Goal: Ask a question

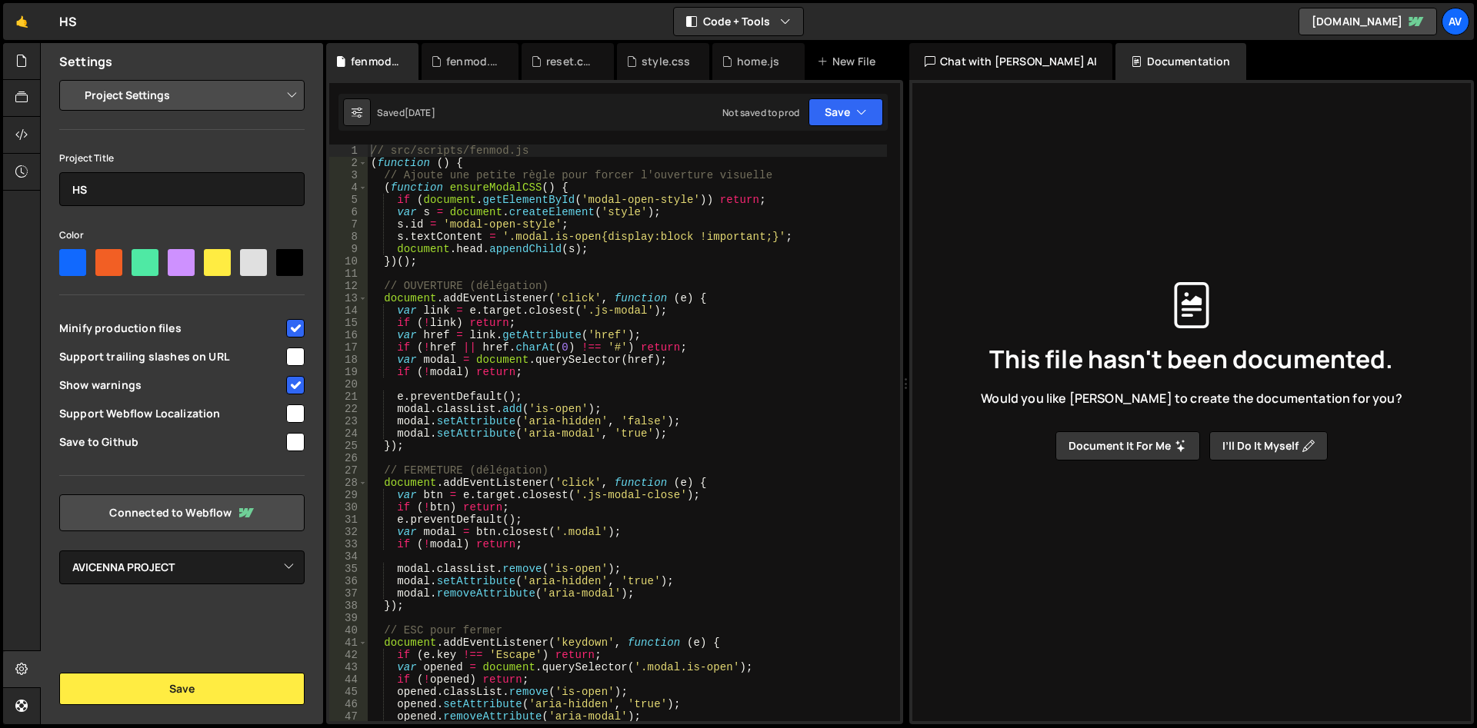
select select "688b1ec62916b8a2a32f1022"
type textarea "// FERMETURE (délégation)"
click at [595, 471] on div "// src/scripts/fenmod.js ( function ( ) { // Ajoute une petite règle pour force…" at bounding box center [627, 445] width 519 height 601
click at [1283, 144] on div "This file hasn't been documented. Would you like [PERSON_NAME] to create the do…" at bounding box center [1191, 371] width 534 height 675
click at [998, 72] on div "Chat with [PERSON_NAME] AI" at bounding box center [1010, 61] width 203 height 37
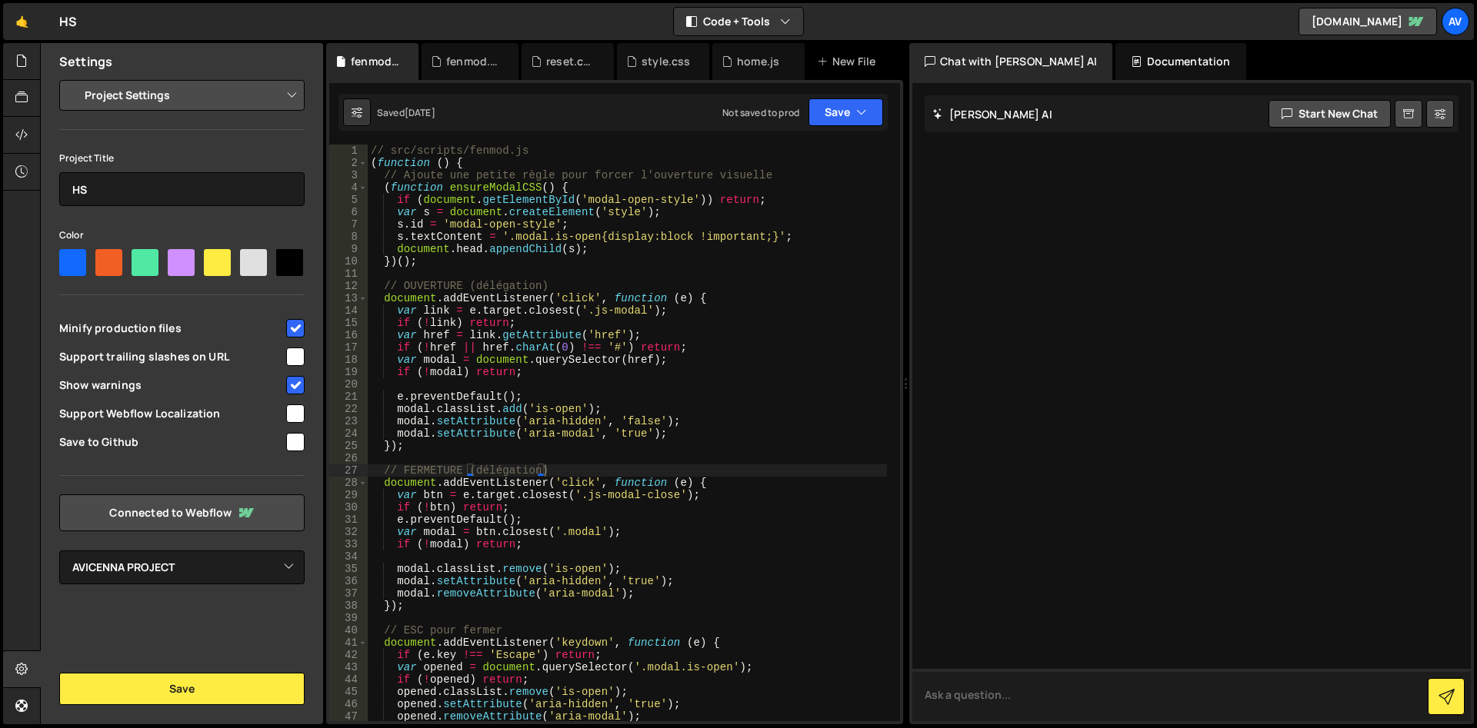
click at [1055, 704] on textarea at bounding box center [1191, 695] width 558 height 52
type textarea "En plus des fichiers js et css, est il possible que je crée des fichiers json i…"
click at [1451, 698] on icon at bounding box center [1446, 697] width 16 height 16
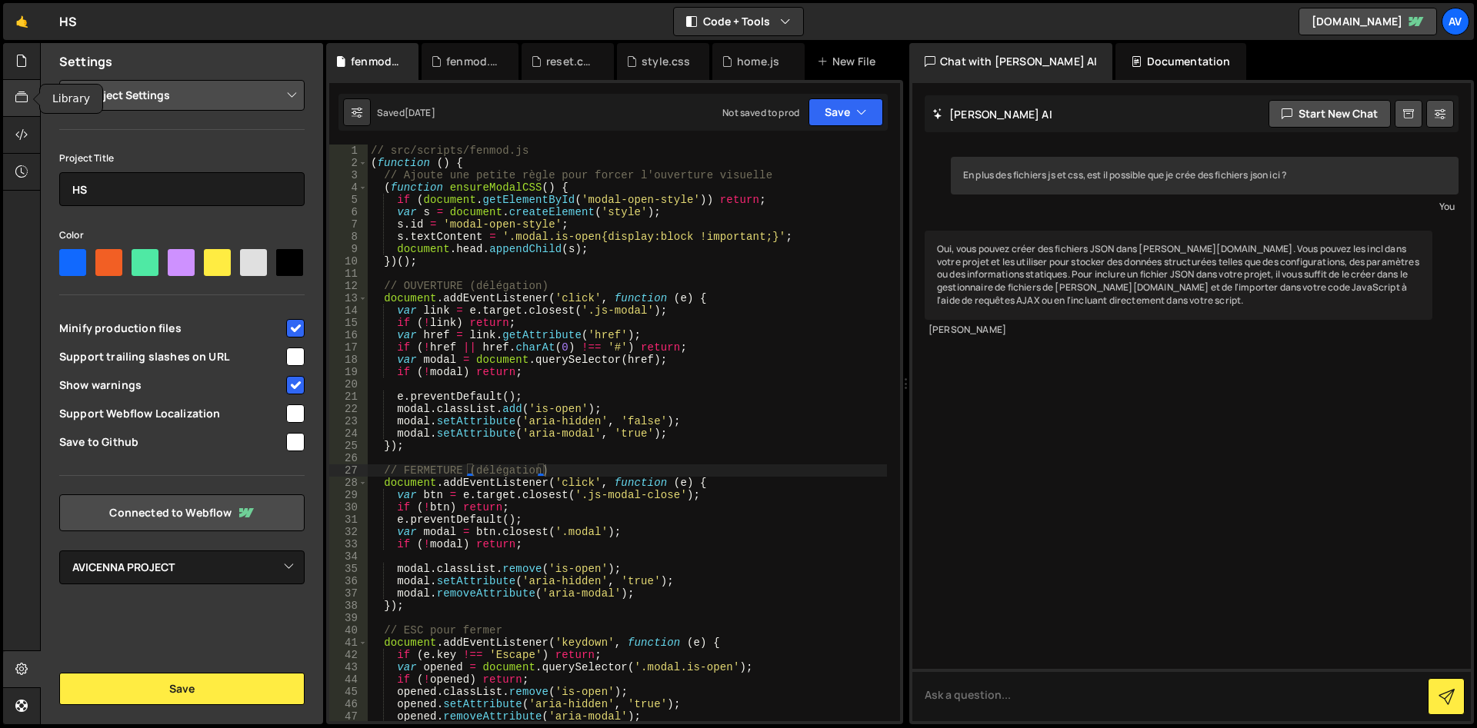
click at [18, 98] on icon at bounding box center [21, 97] width 12 height 17
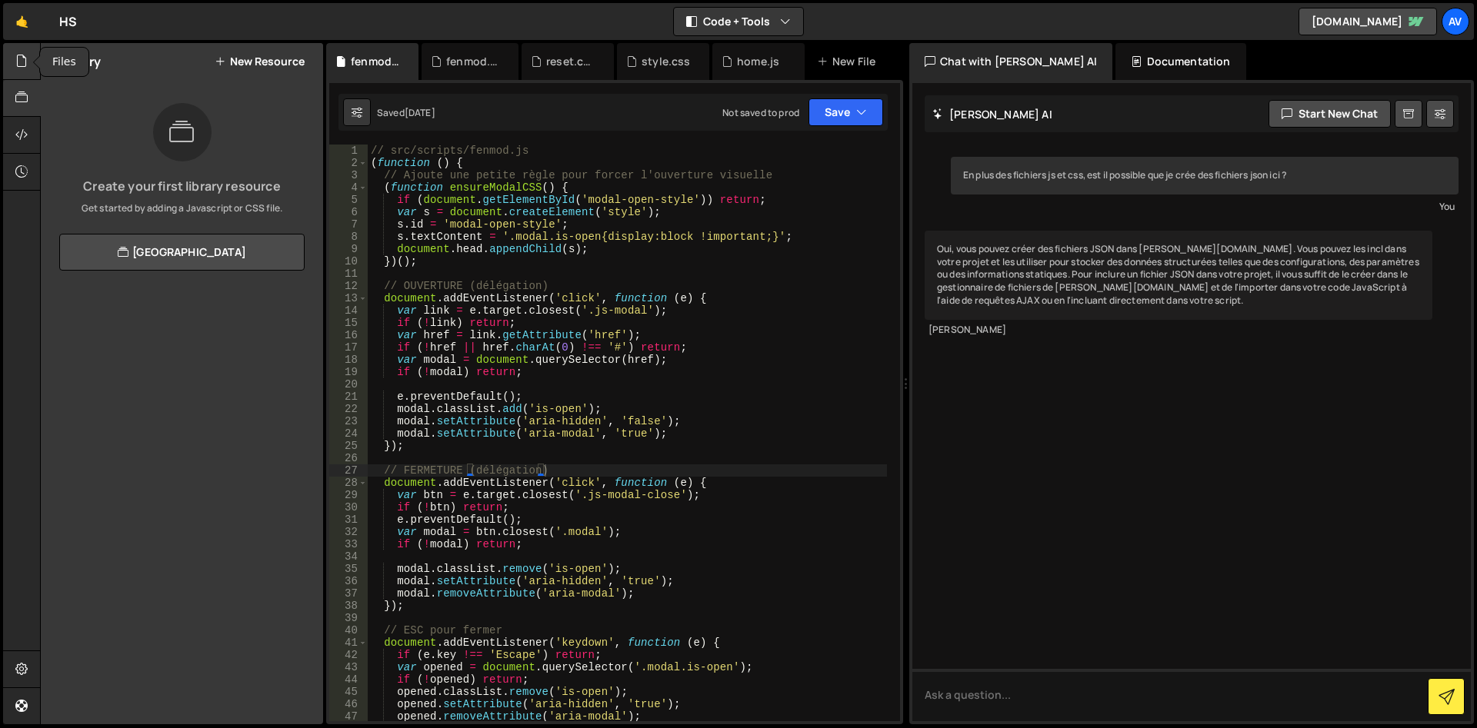
click at [22, 58] on icon at bounding box center [21, 60] width 12 height 17
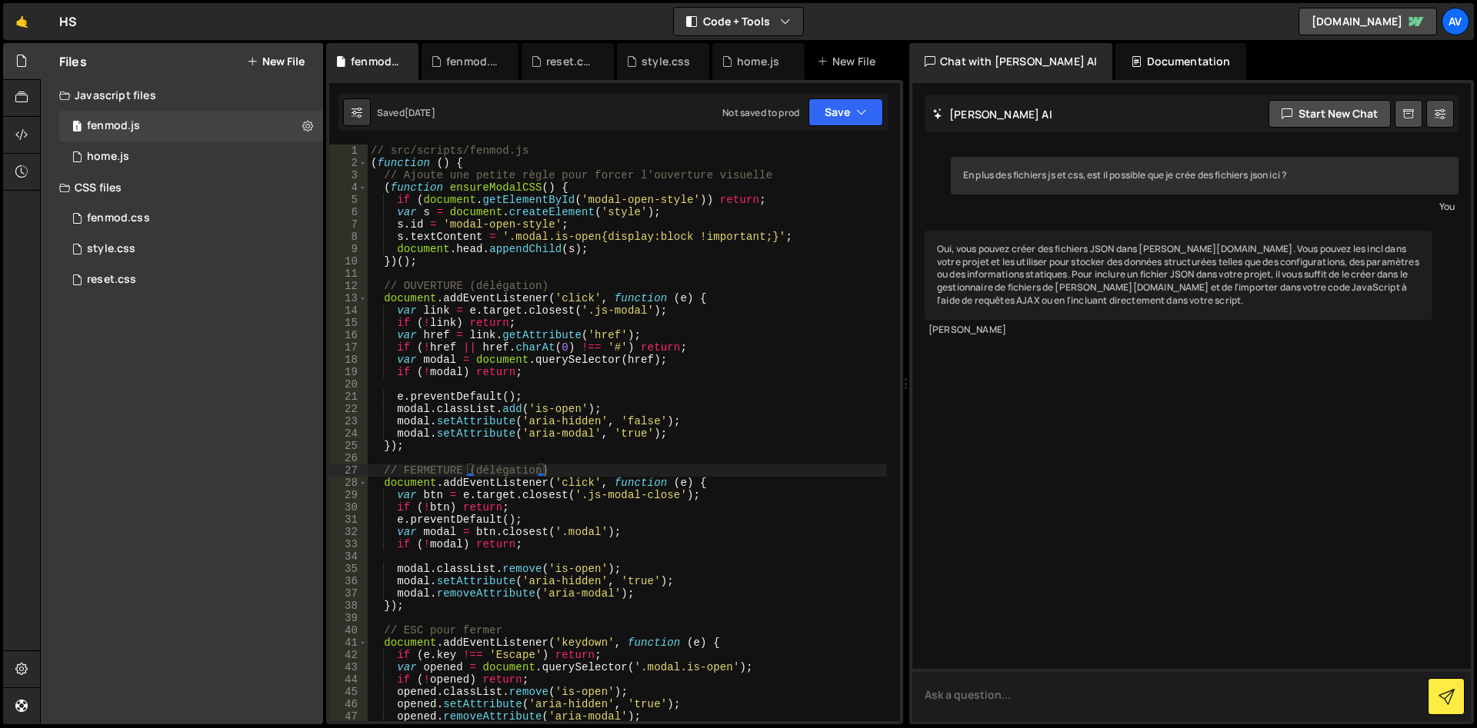
click at [991, 699] on textarea at bounding box center [1191, 695] width 558 height 52
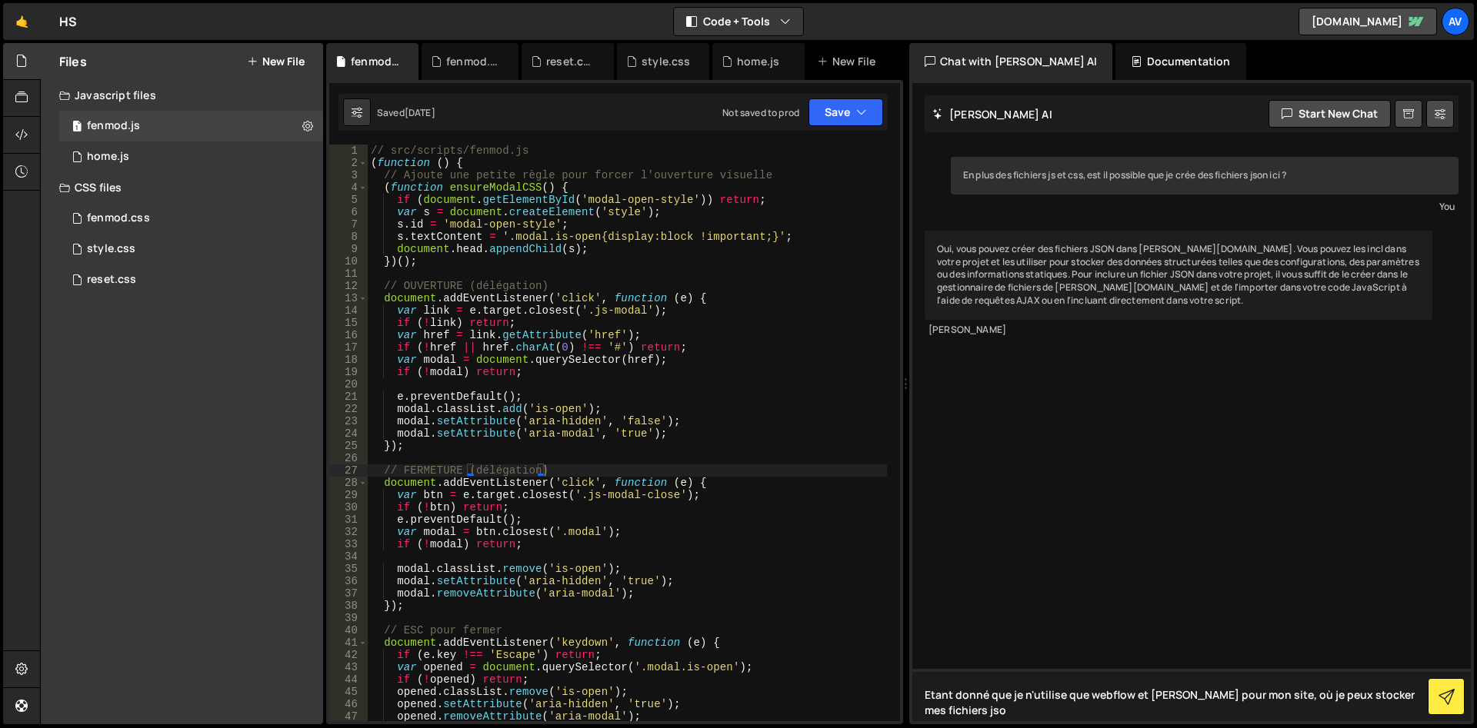
type textarea "Etant donné que je n'utilise que webflow et [PERSON_NAME] pour mon site, où je …"
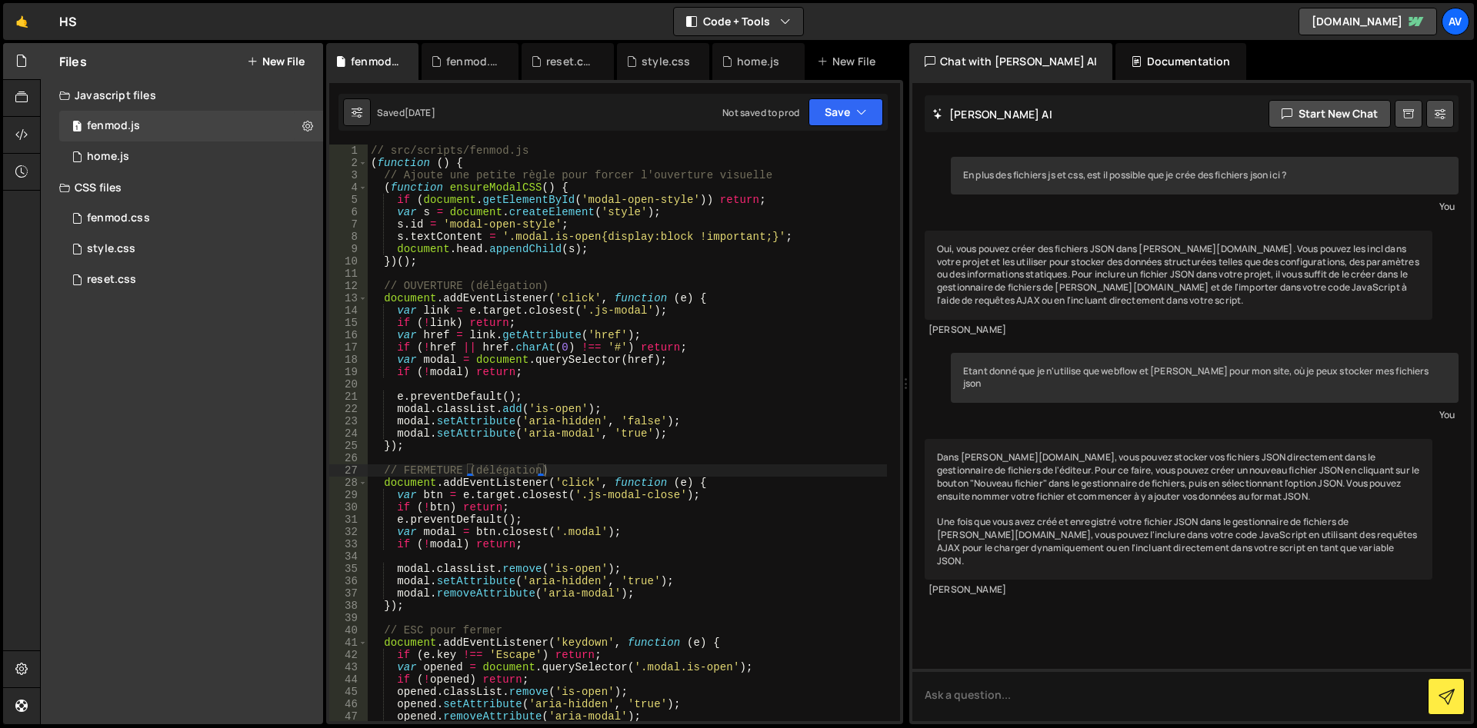
click at [272, 58] on button "New File" at bounding box center [276, 61] width 58 height 12
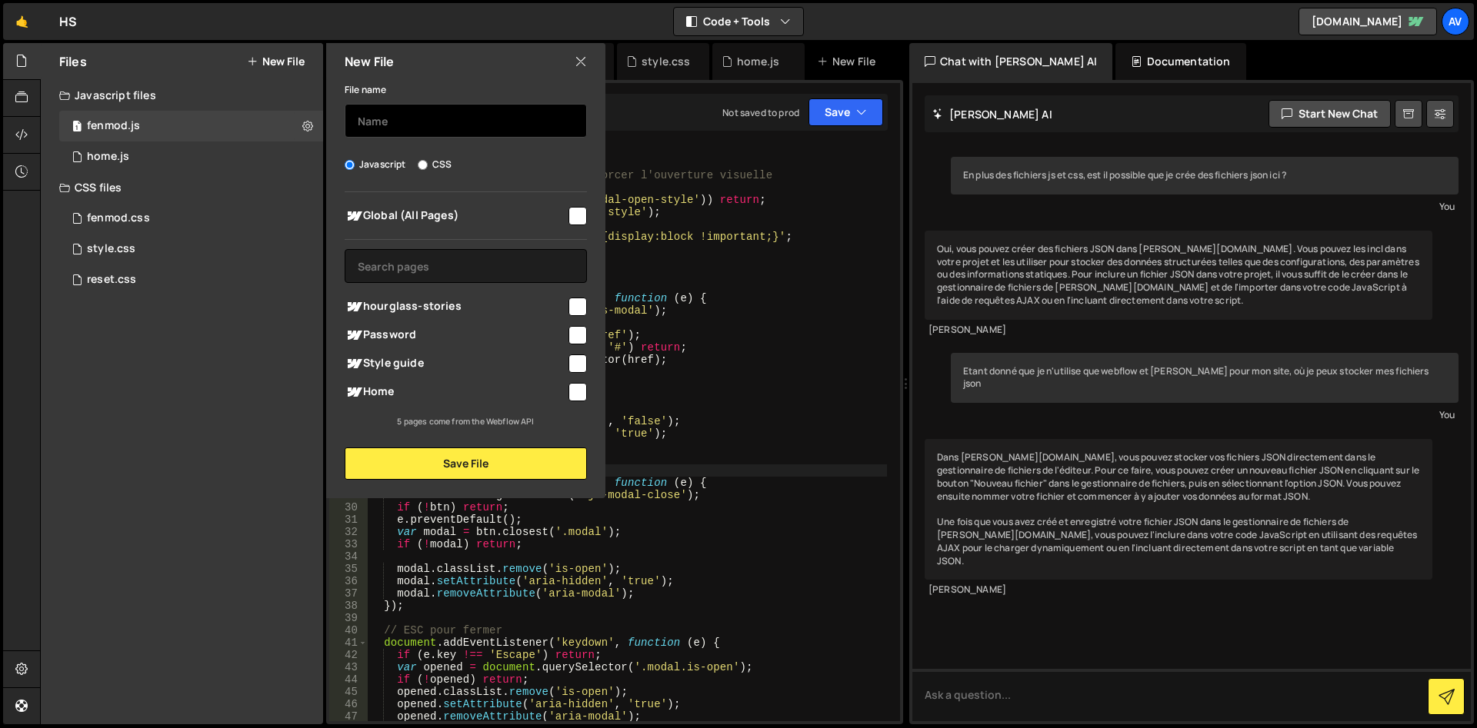
click at [391, 122] on input "text" at bounding box center [466, 121] width 242 height 34
type input "data"
click at [573, 211] on input "checkbox" at bounding box center [577, 216] width 18 height 18
checkbox input "true"
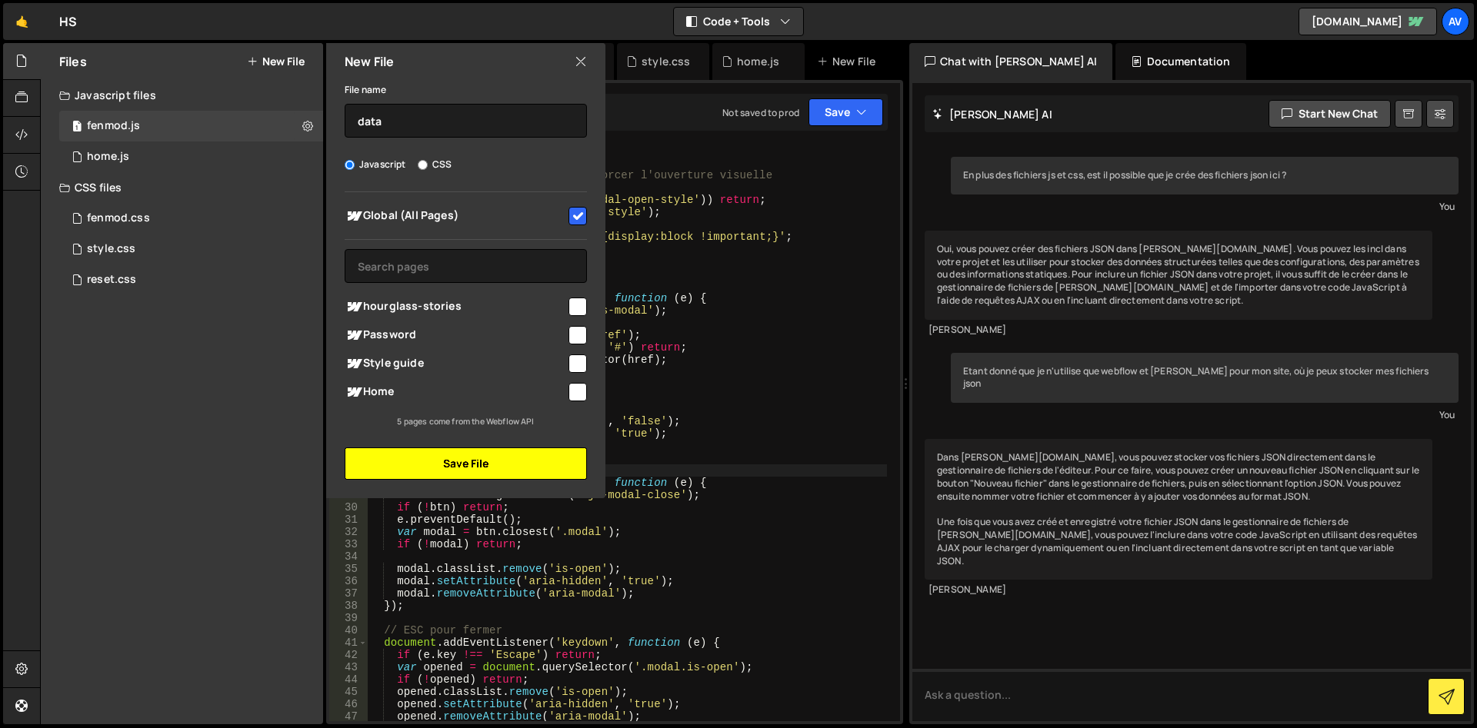
click at [543, 461] on button "Save File" at bounding box center [466, 464] width 242 height 32
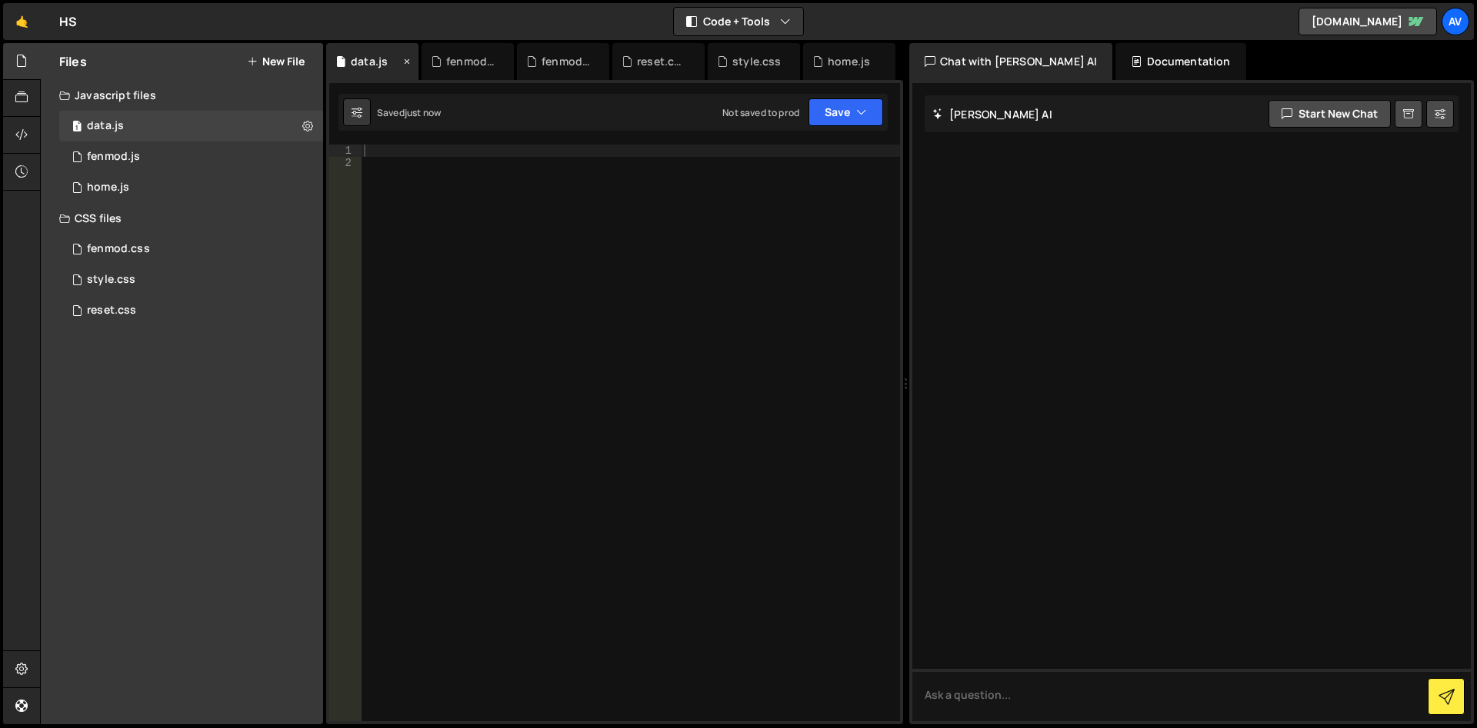
click at [381, 56] on div "data.js" at bounding box center [369, 61] width 37 height 15
click at [310, 118] on button at bounding box center [308, 126] width 28 height 28
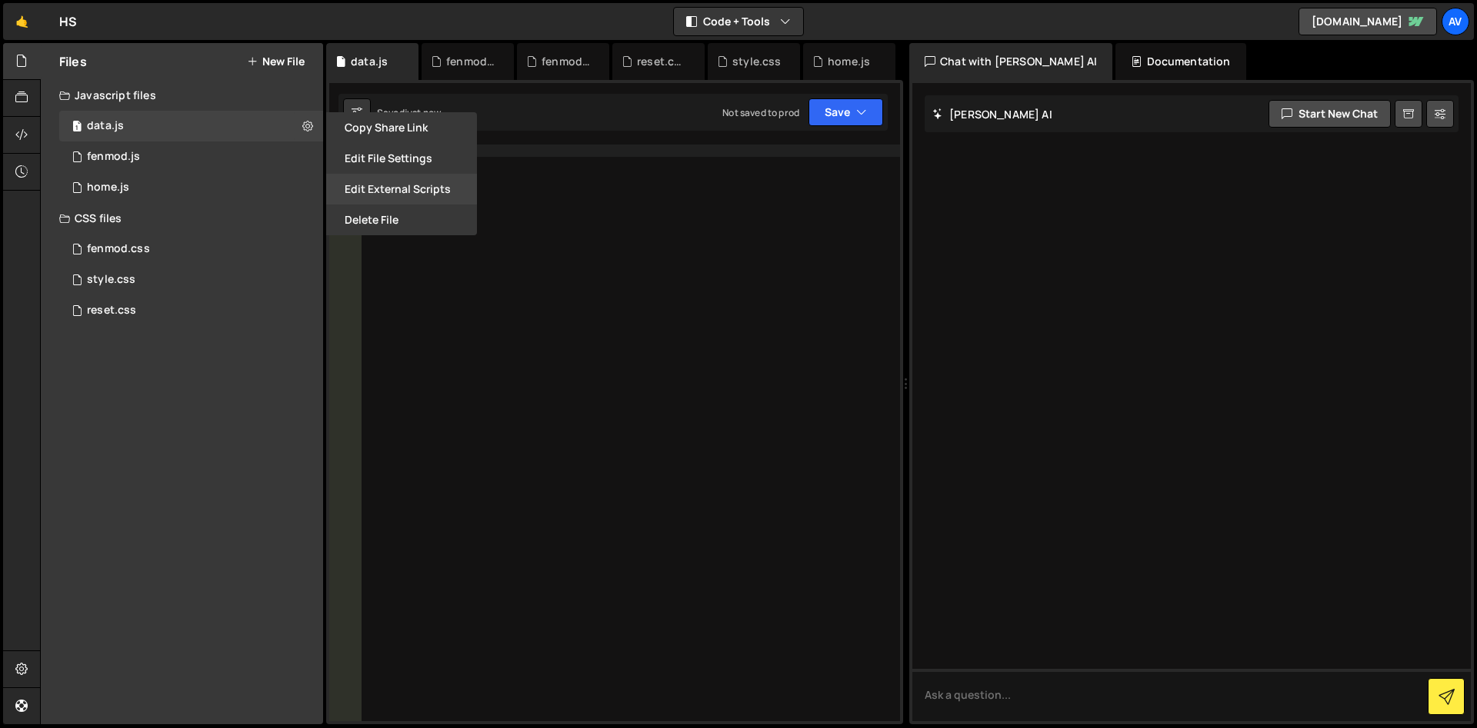
click at [426, 194] on button "Edit External Scripts" at bounding box center [401, 189] width 151 height 31
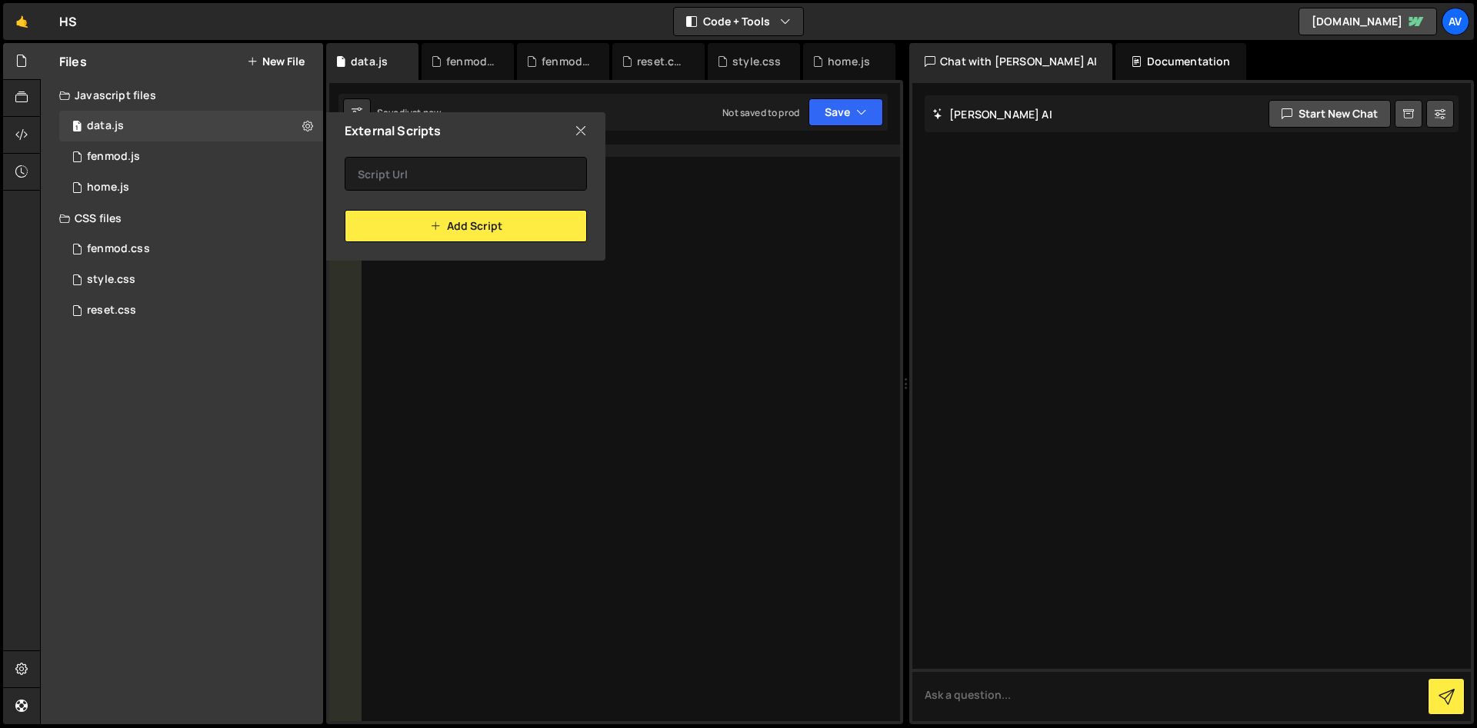
click at [579, 135] on icon at bounding box center [580, 130] width 12 height 17
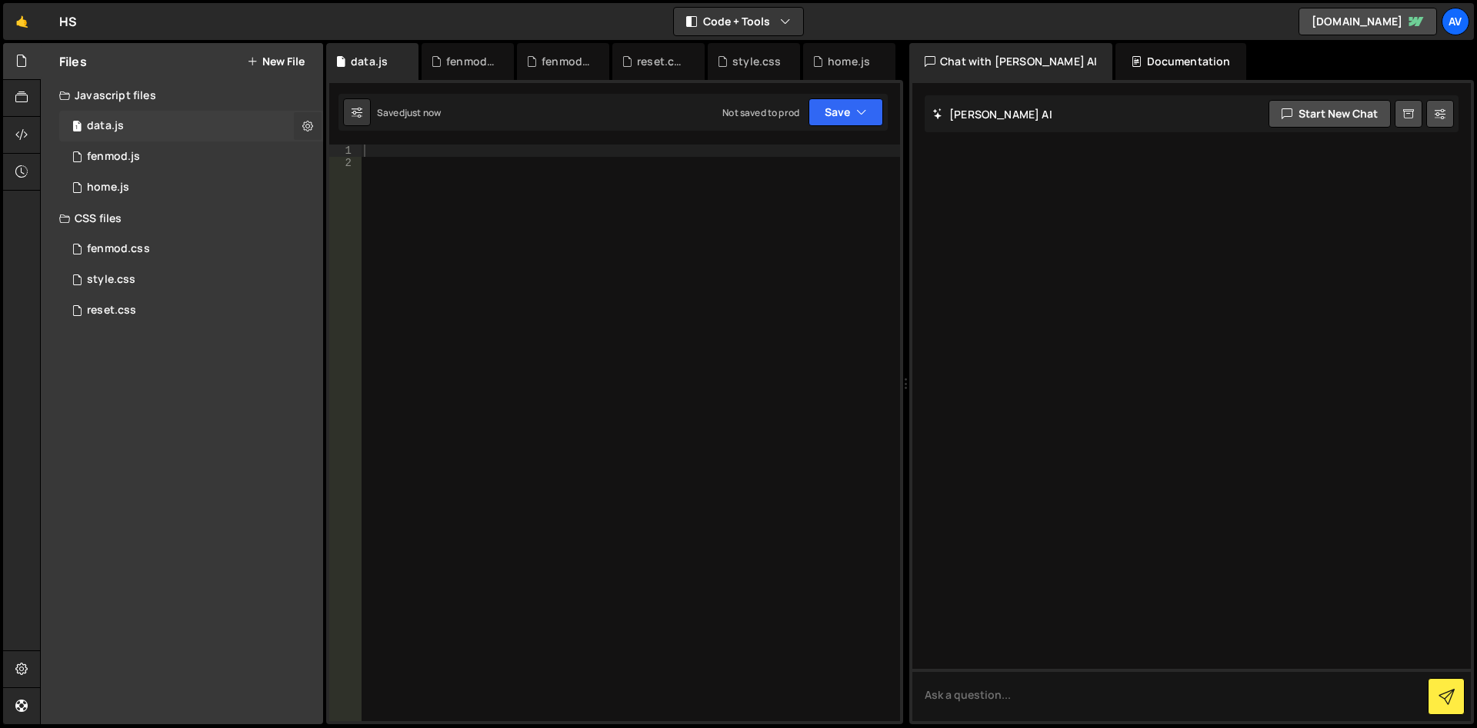
click at [310, 134] on button at bounding box center [308, 126] width 28 height 28
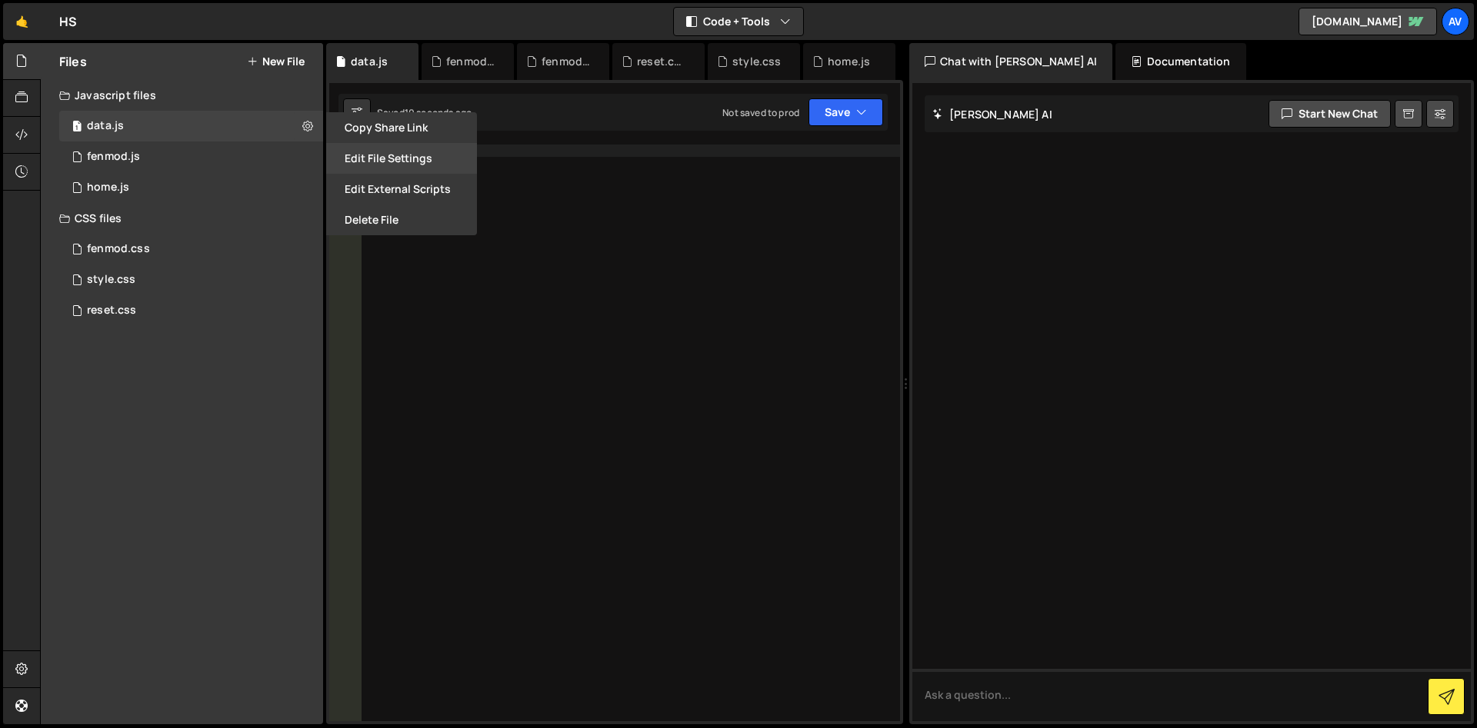
click at [417, 163] on button "Edit File Settings" at bounding box center [401, 158] width 151 height 31
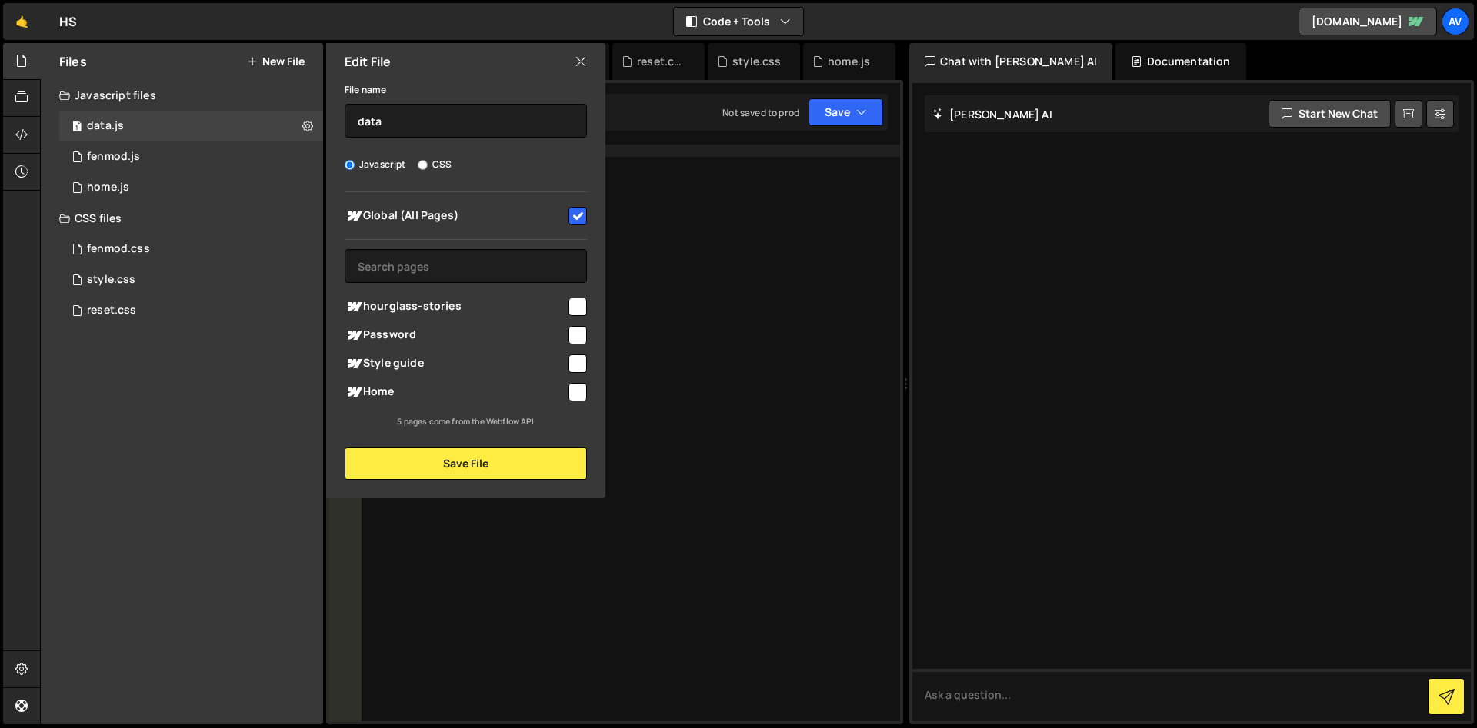
click at [573, 65] on div "Edit File" at bounding box center [465, 61] width 279 height 37
click at [574, 57] on icon at bounding box center [580, 61] width 12 height 17
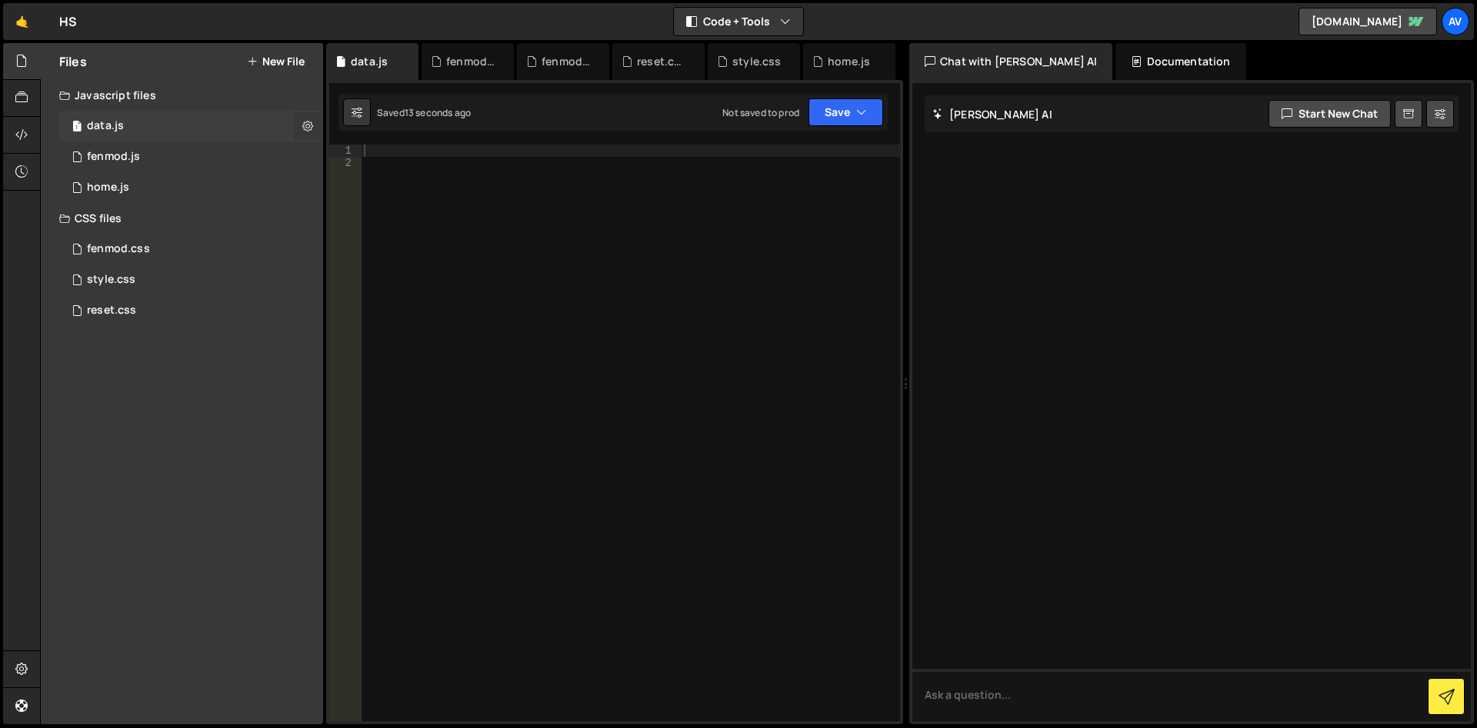
click at [304, 132] on icon at bounding box center [307, 125] width 11 height 15
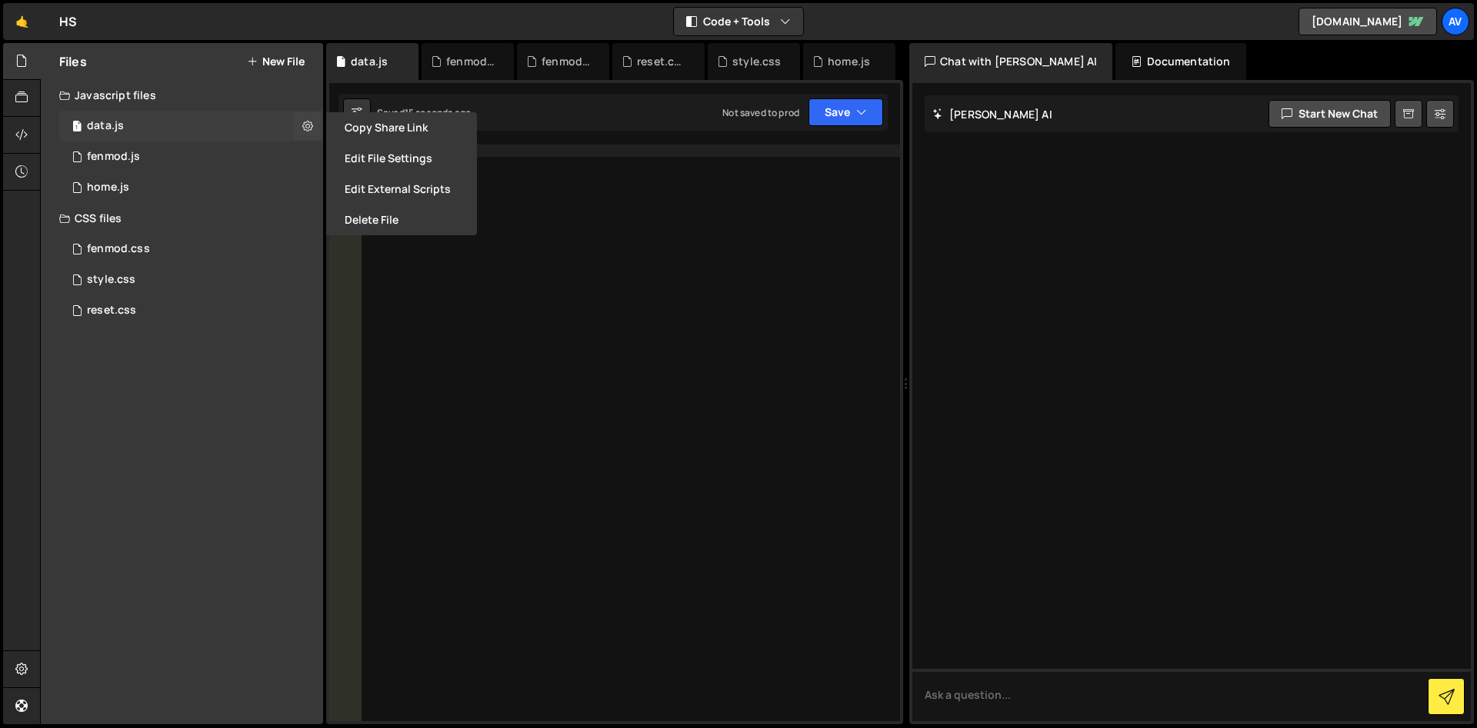
click at [201, 133] on div "1 data.js 0" at bounding box center [191, 126] width 264 height 31
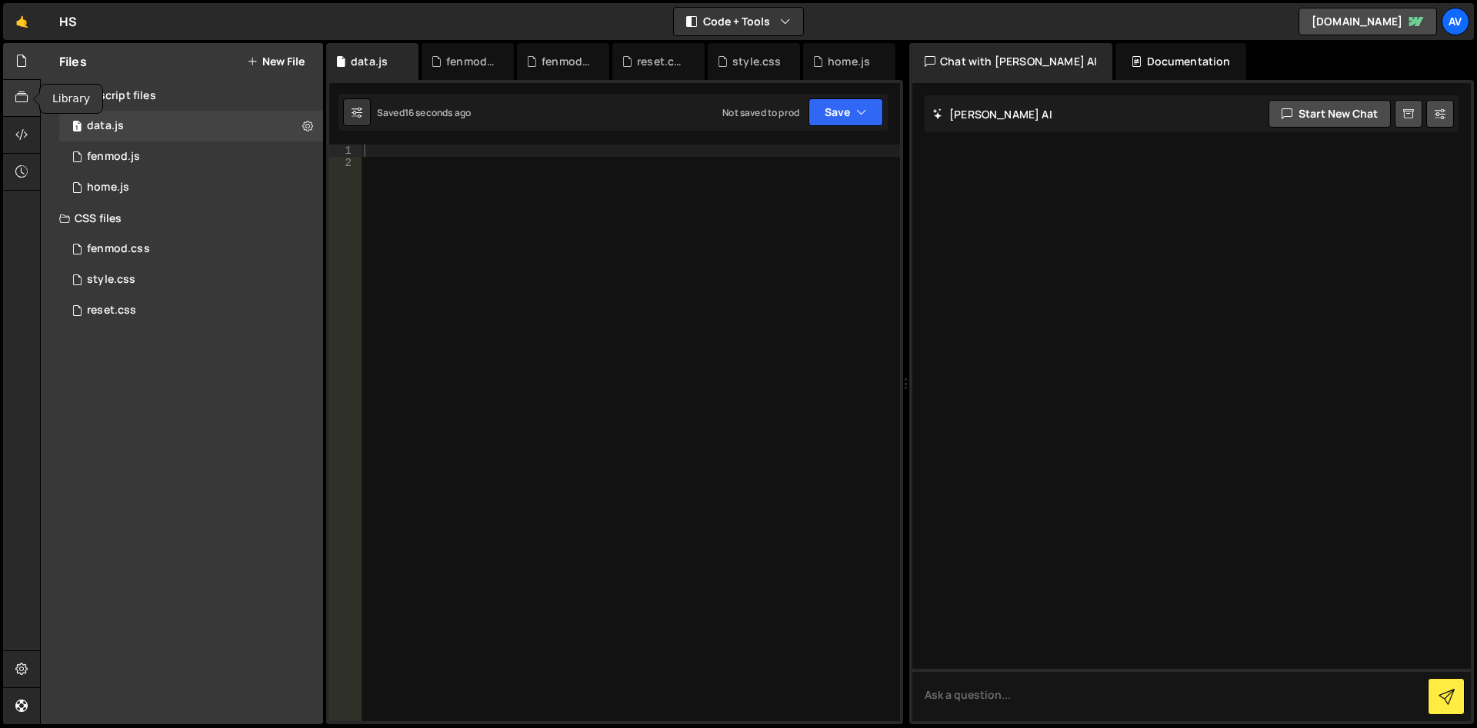
click at [32, 102] on div at bounding box center [22, 98] width 38 height 37
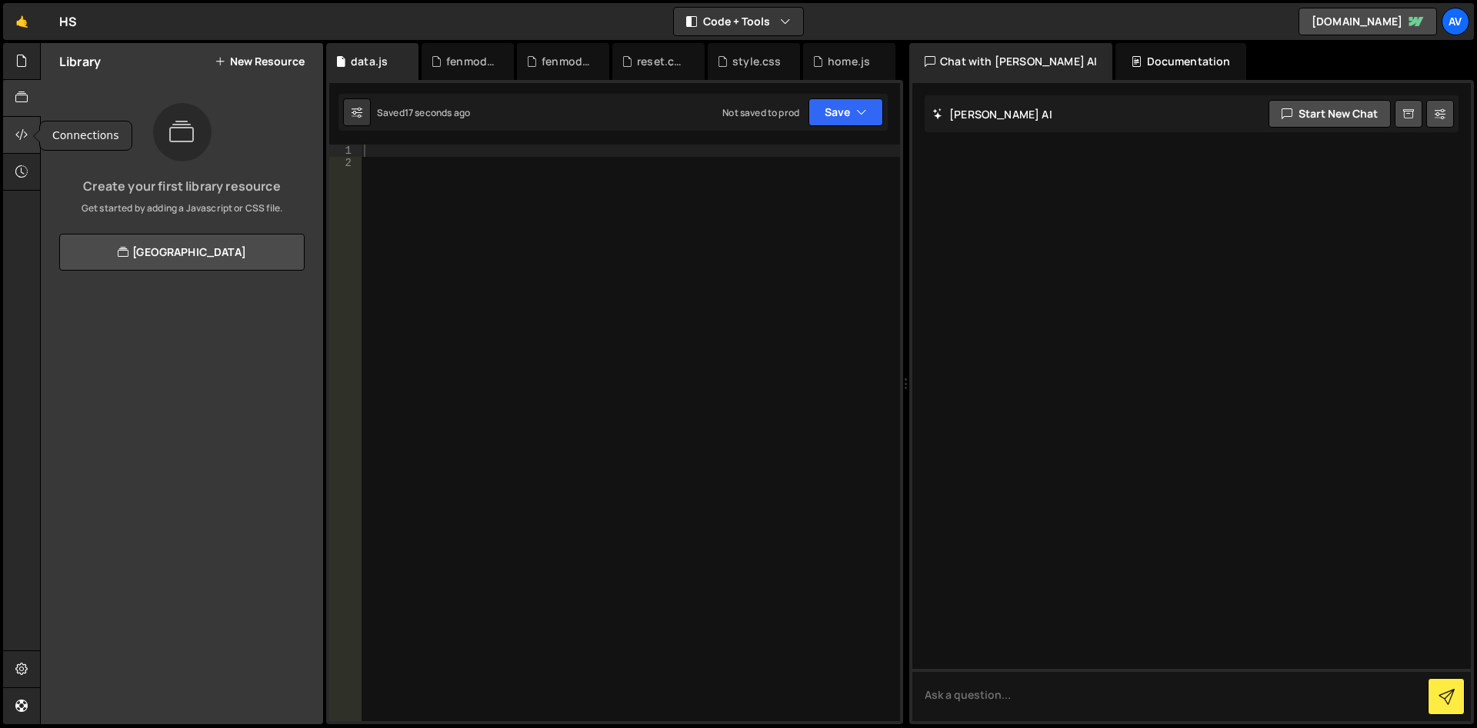
click at [19, 142] on icon at bounding box center [21, 134] width 12 height 17
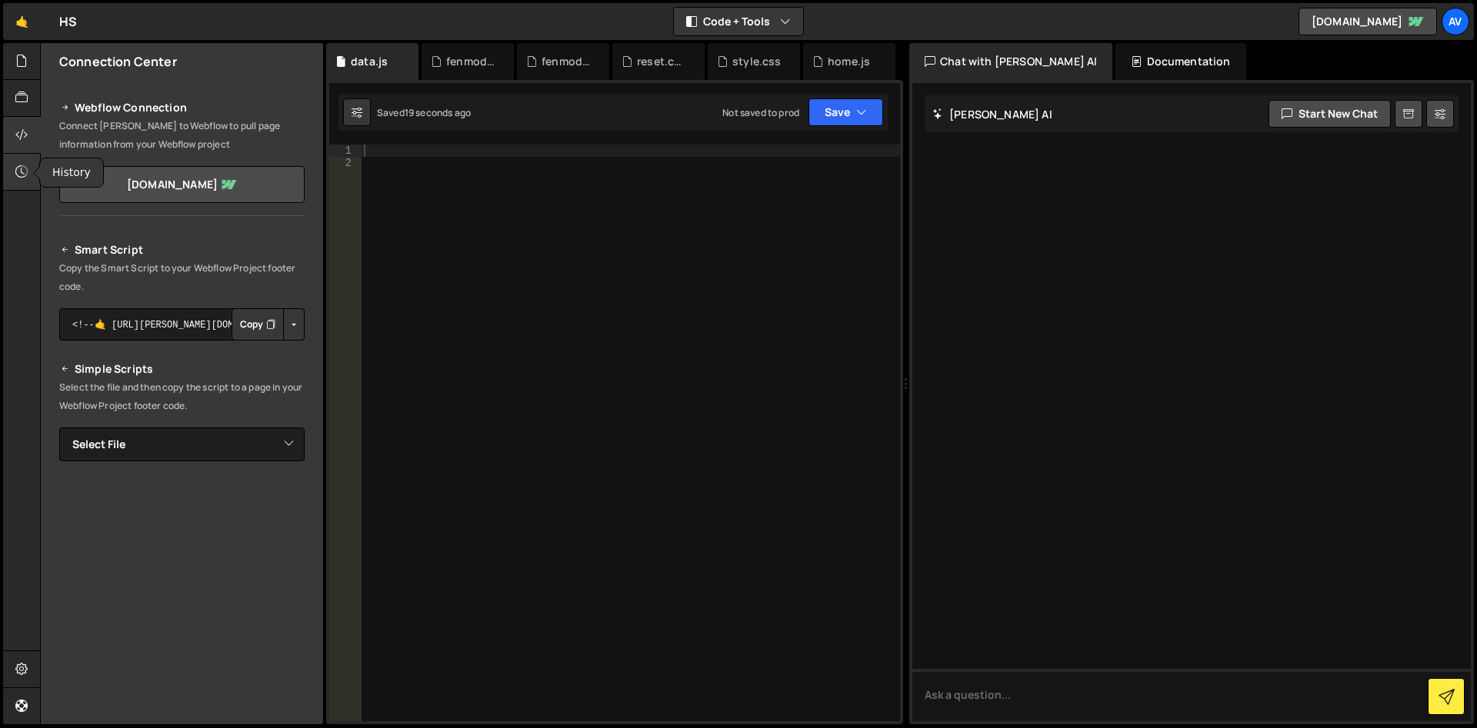
click at [25, 168] on icon at bounding box center [21, 171] width 12 height 17
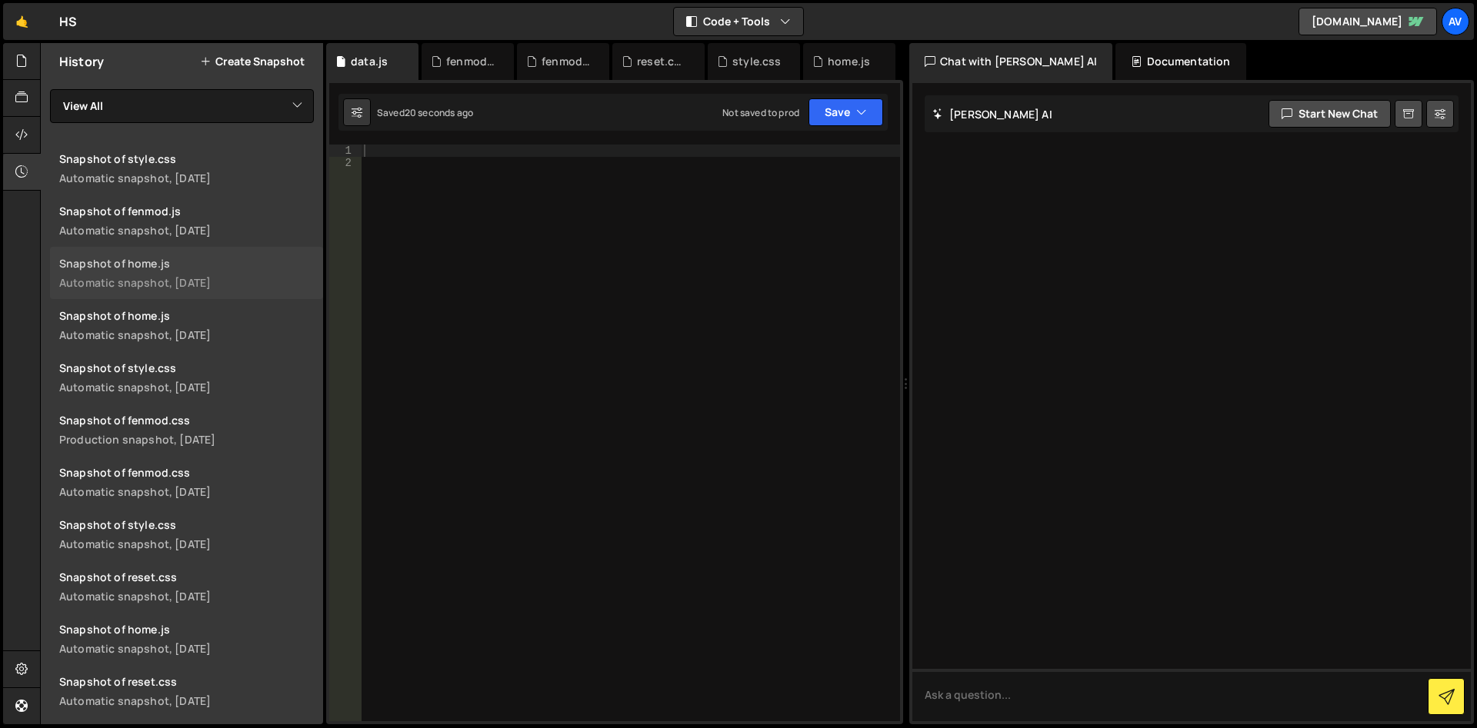
scroll to position [113, 0]
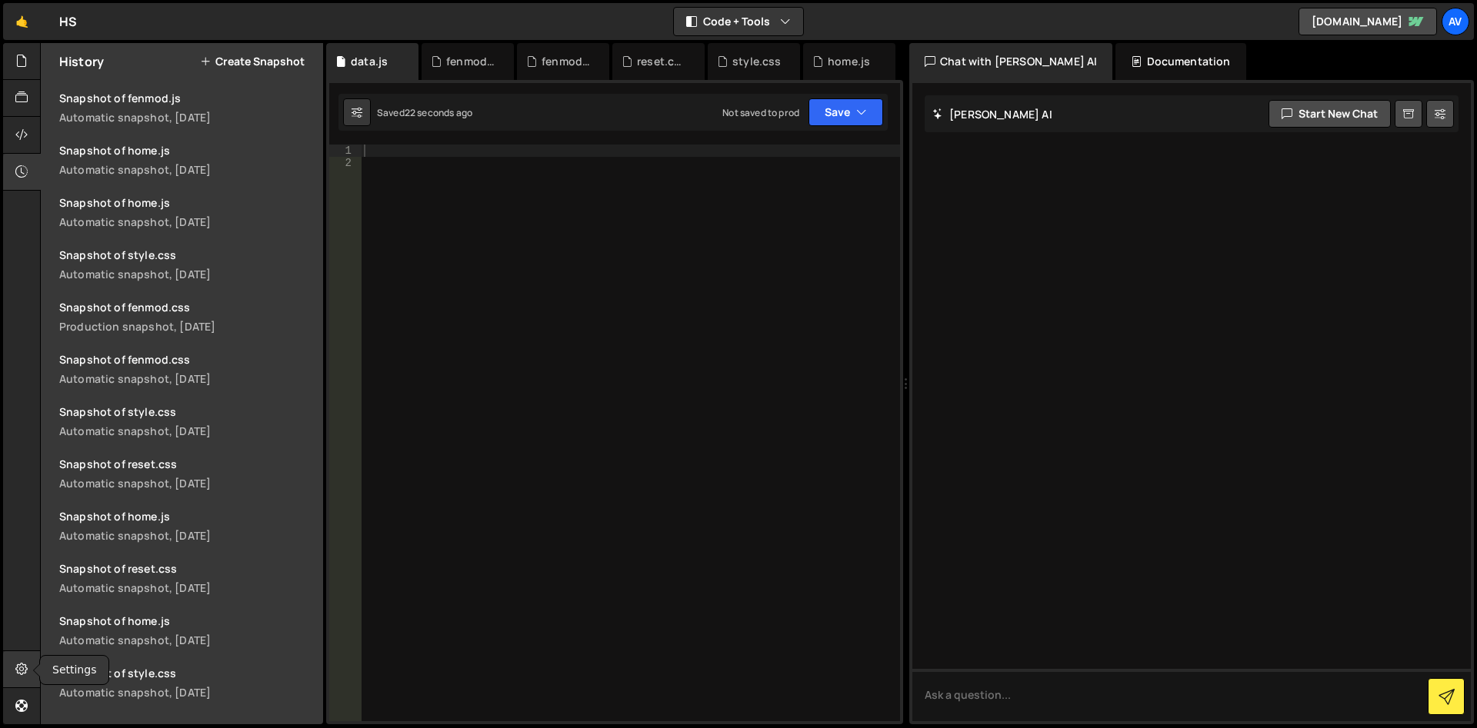
click at [25, 671] on icon at bounding box center [21, 669] width 12 height 17
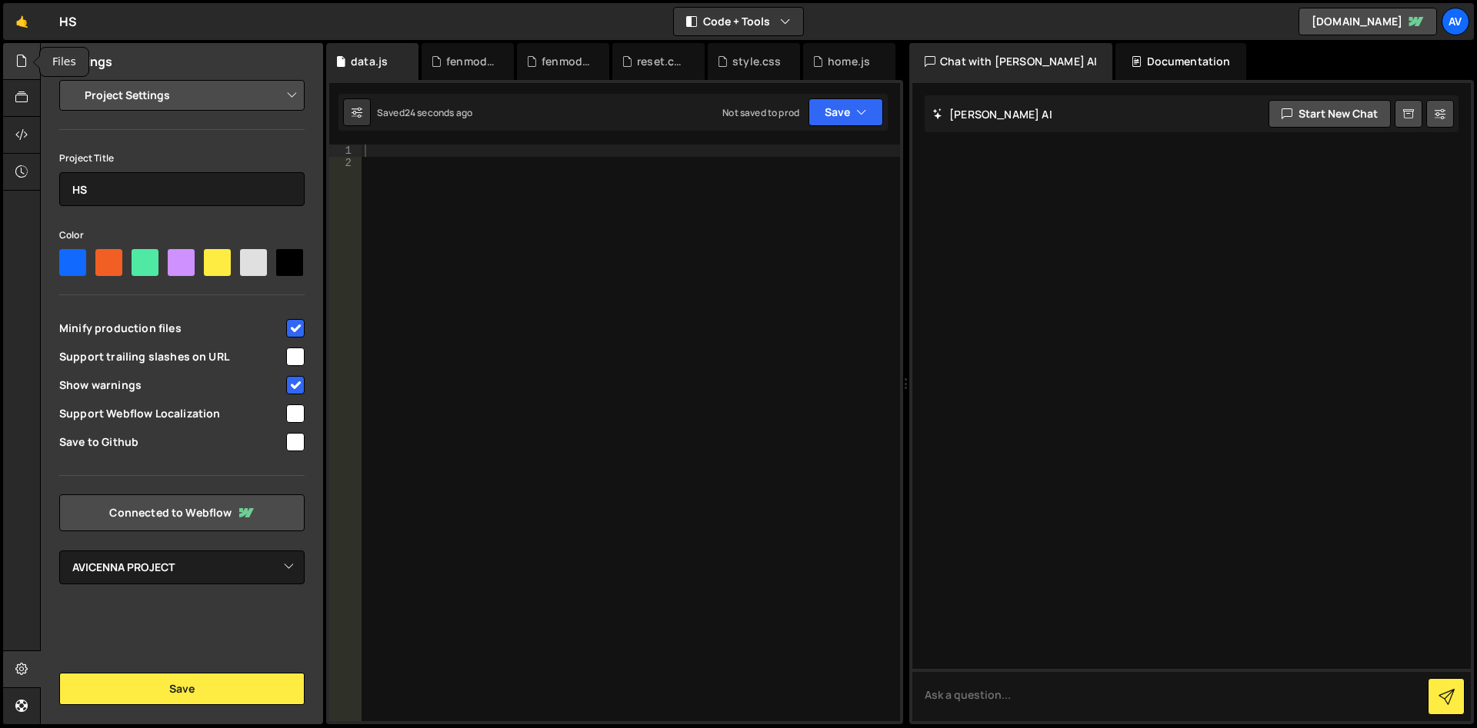
click at [25, 65] on icon at bounding box center [21, 60] width 12 height 17
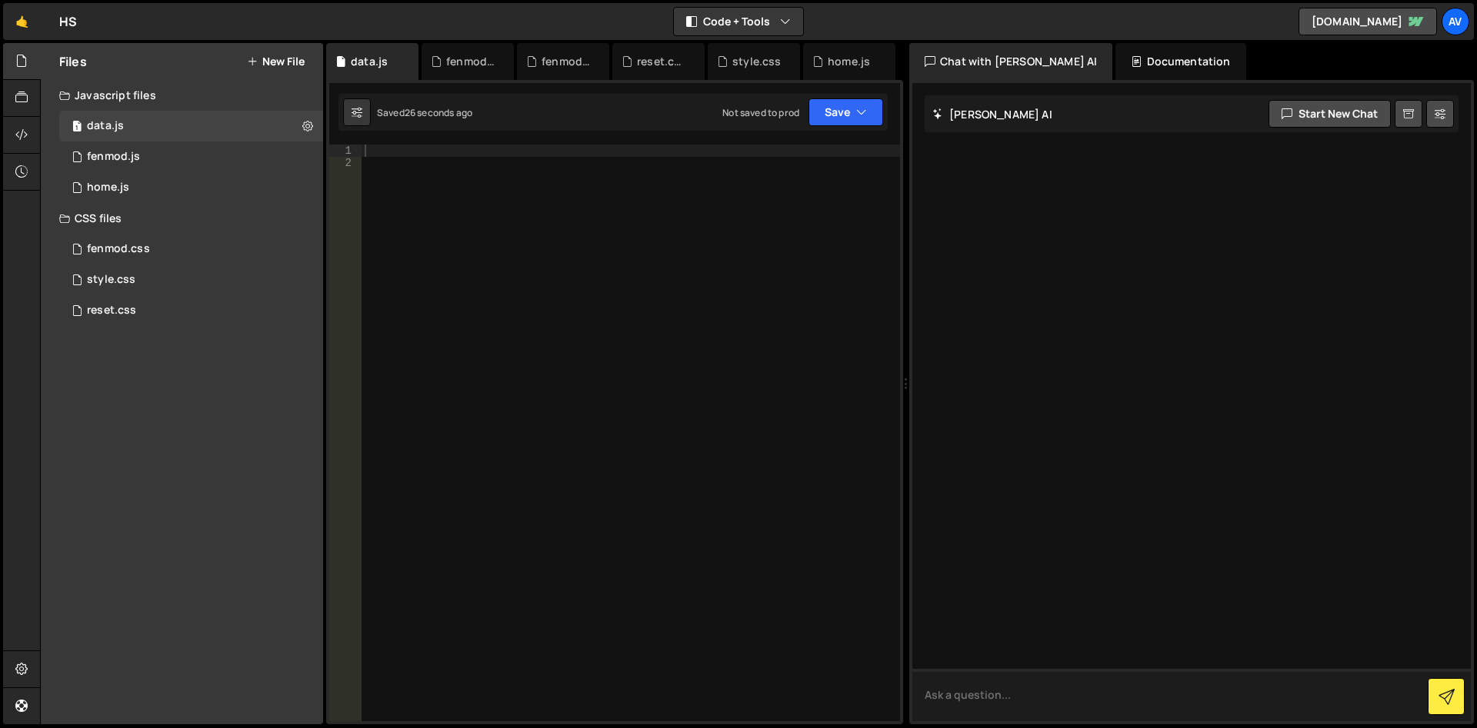
click at [1064, 694] on textarea at bounding box center [1191, 695] width 558 height 52
type textarea "Où dans l'éditeur je peux determiner le fichier en .json ? Je ne vois que le .c…"
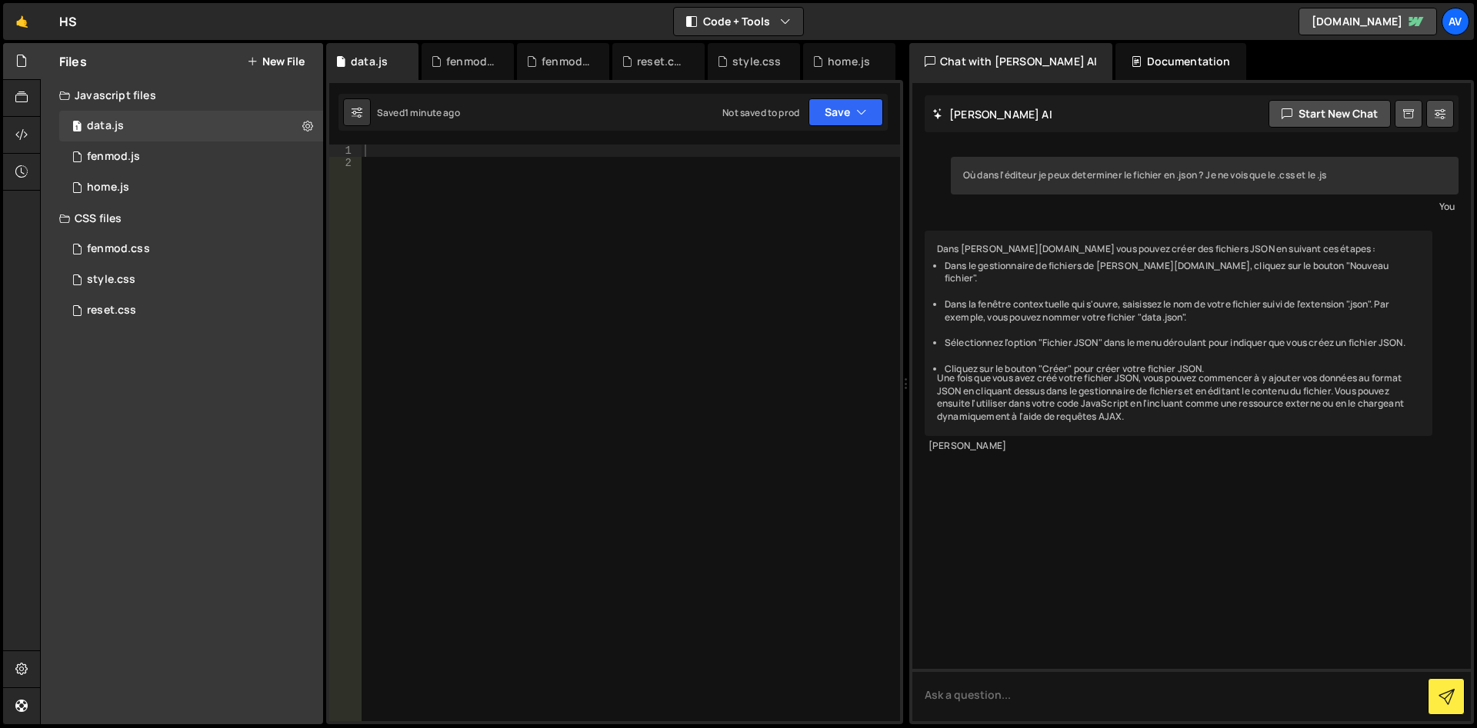
click at [298, 58] on button "New File" at bounding box center [276, 61] width 58 height 12
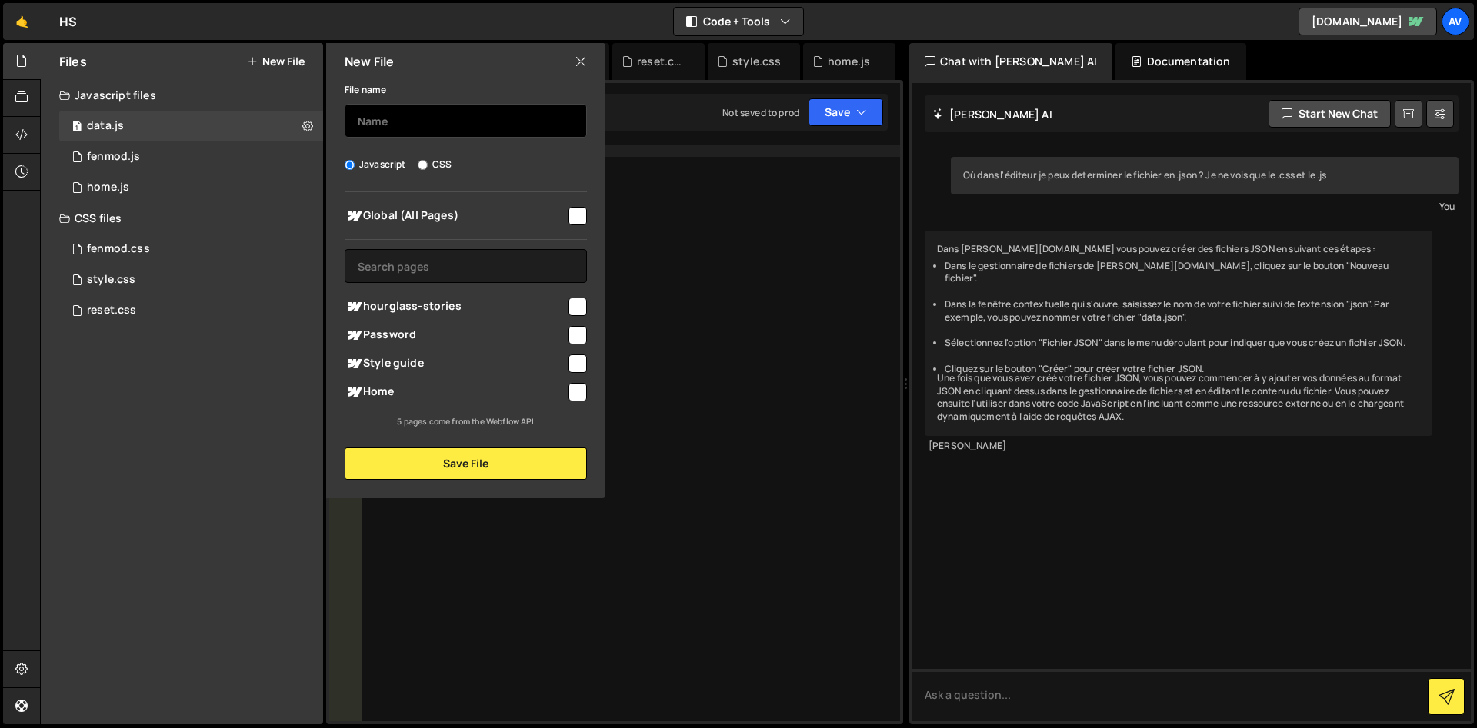
click at [388, 113] on input "text" at bounding box center [466, 121] width 242 height 34
type input "data.json"
click at [581, 211] on input "checkbox" at bounding box center [577, 216] width 18 height 18
checkbox input "true"
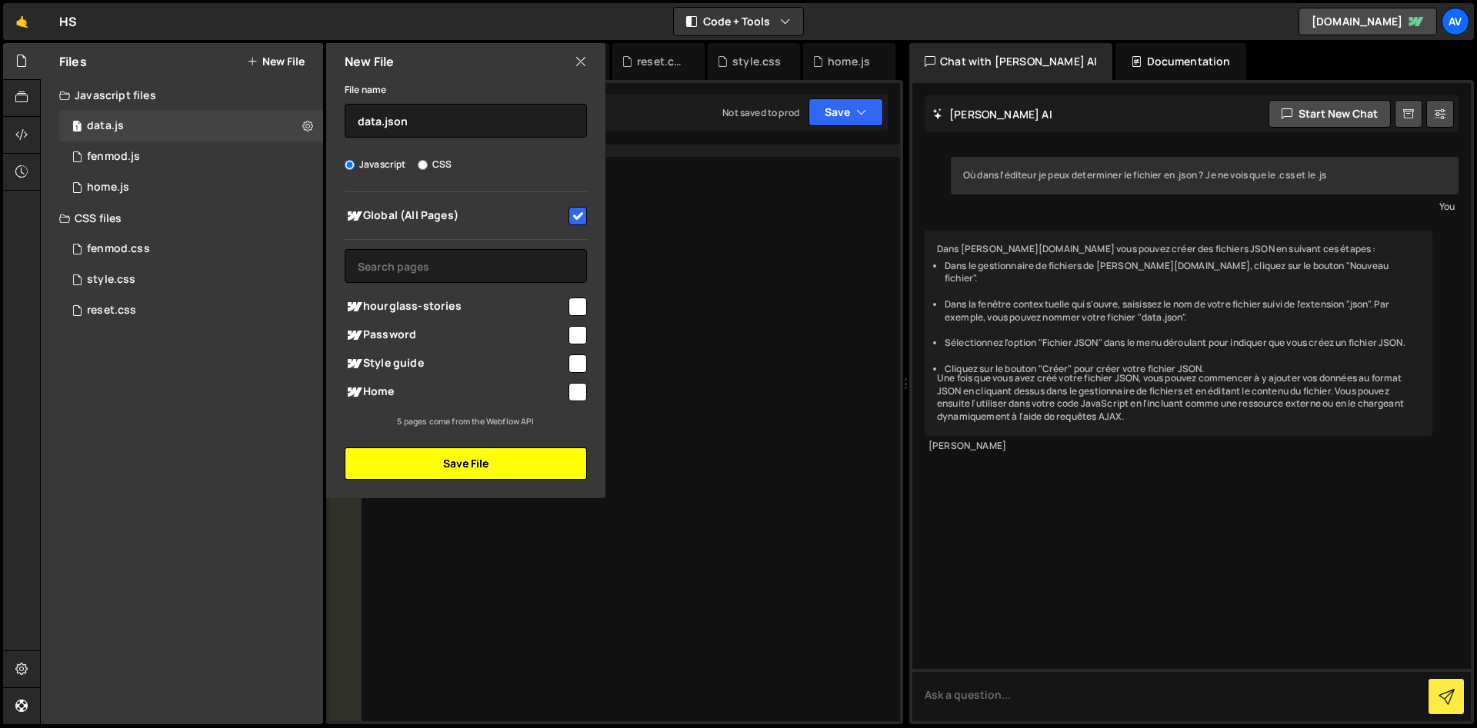
click at [524, 464] on button "Save File" at bounding box center [466, 464] width 242 height 32
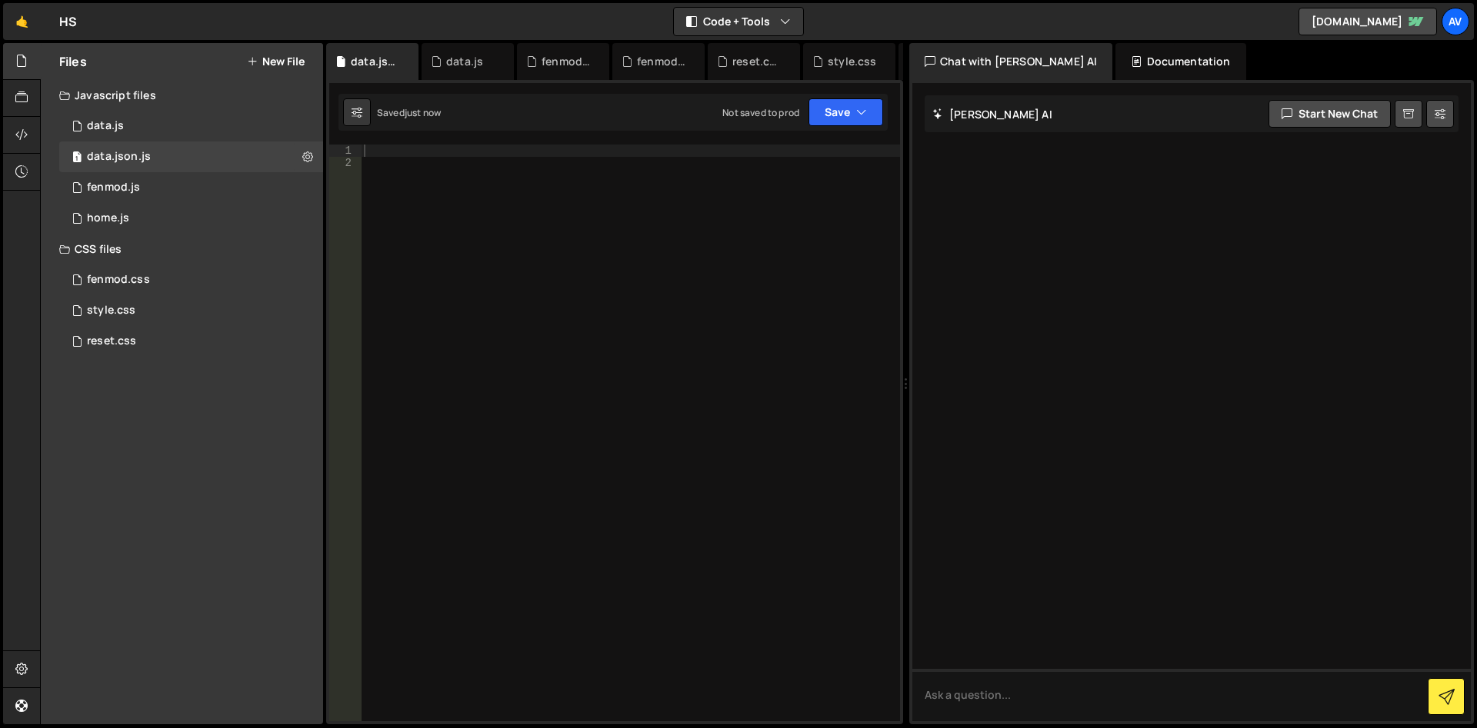
click at [1088, 135] on div at bounding box center [1191, 402] width 558 height 638
click at [1097, 118] on div "[PERSON_NAME] AI Start new chat" at bounding box center [1191, 113] width 534 height 37
click at [1043, 701] on textarea at bounding box center [1191, 695] width 558 height 52
type textarea "q"
type textarea "S"
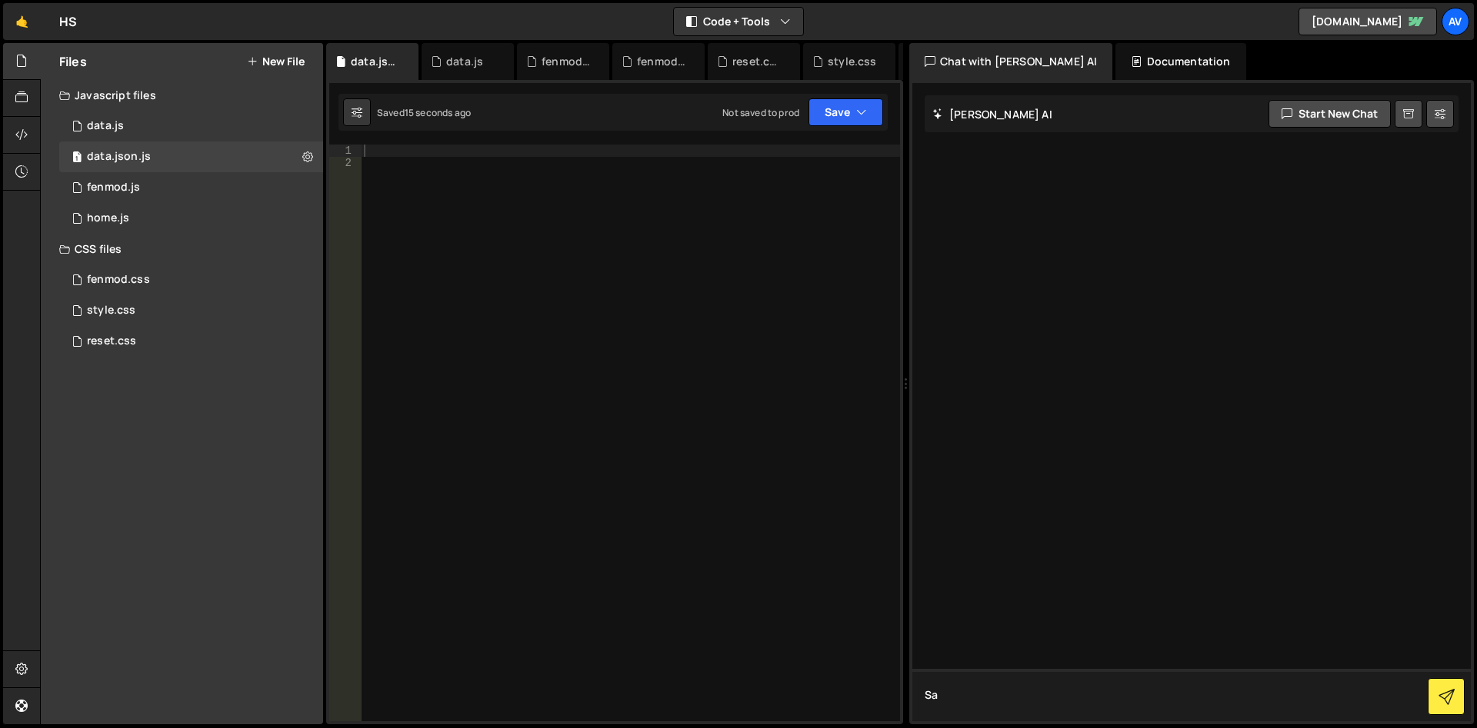
type textarea "S"
click at [1247, 698] on textarea "Quand je crée mon fichier et je le nomme par exemple data.json, il me crée un f…" at bounding box center [1191, 695] width 558 height 52
click at [1054, 695] on textarea "Quand je crée mon fichier et je le nomme par exemple data.json, il me crée un f…" at bounding box center [1191, 695] width 558 height 52
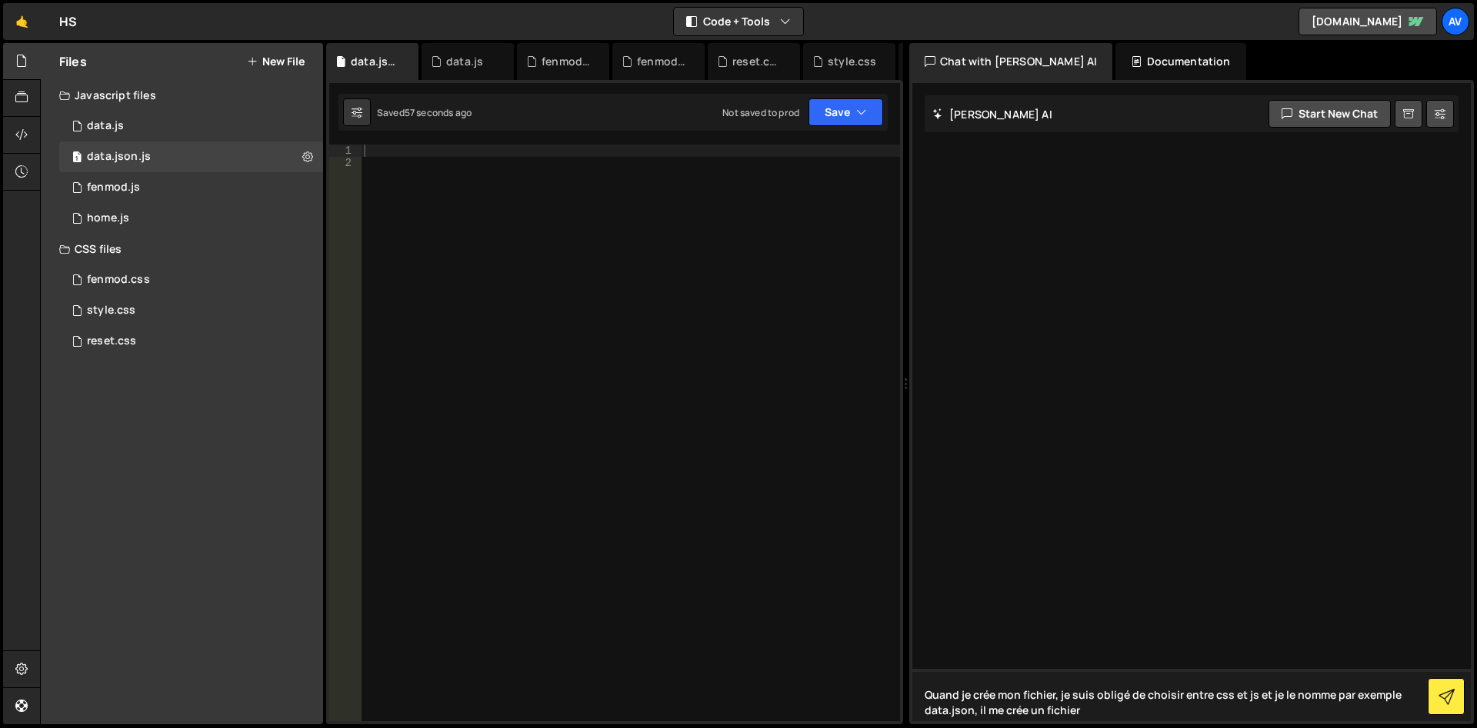
click at [1260, 698] on textarea "Quand je crée mon fichier, je suis obligé de choisir entre css et js et je le n…" at bounding box center [1191, 695] width 558 height 52
click at [1264, 698] on textarea "Quand je crée mon fichier, je suis obligé de choisir entre css et js et je le n…" at bounding box center [1191, 695] width 558 height 52
click at [1138, 716] on textarea "Quand je crée mon fichier, je suis obligé de choisir entre css et js et alors q…" at bounding box center [1191, 695] width 558 height 52
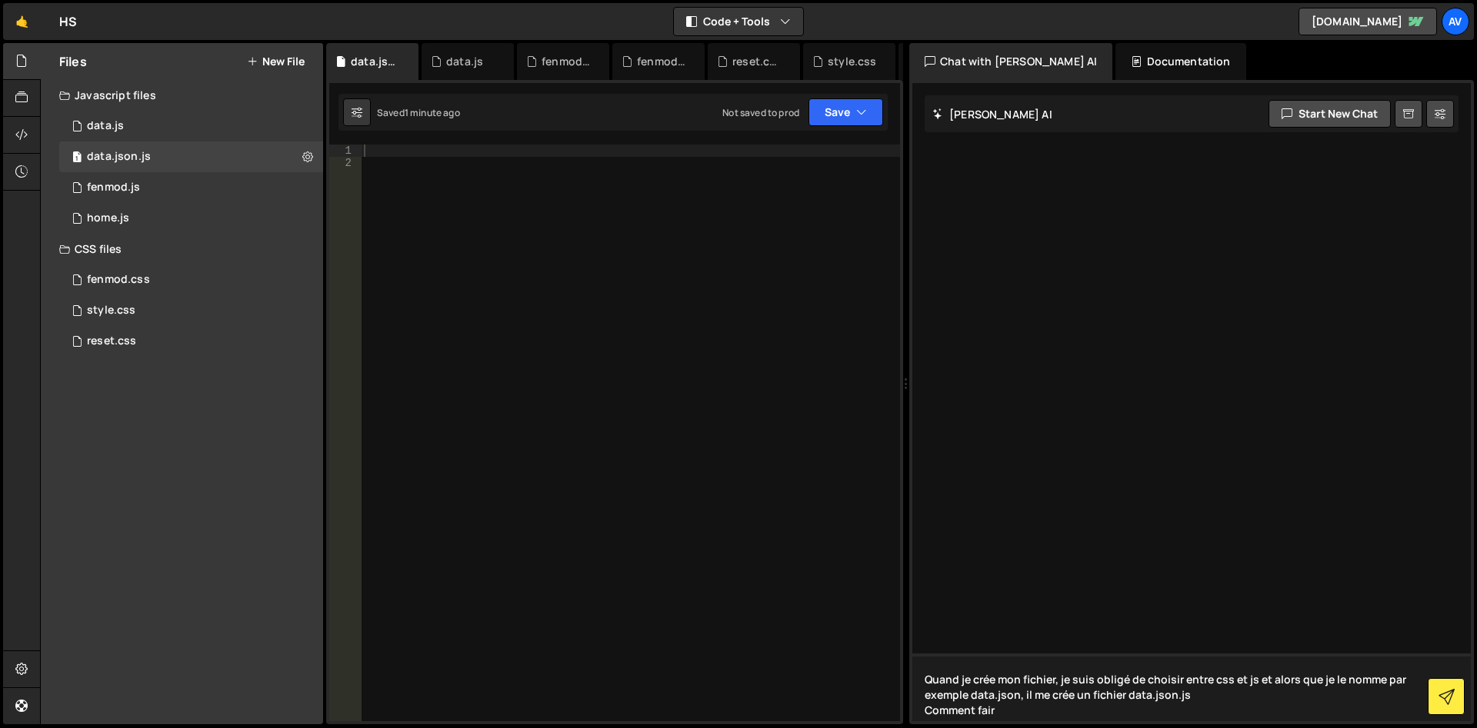
type textarea "Quand je crée mon fichier, je suis obligé de choisir entre css et js et alors q…"
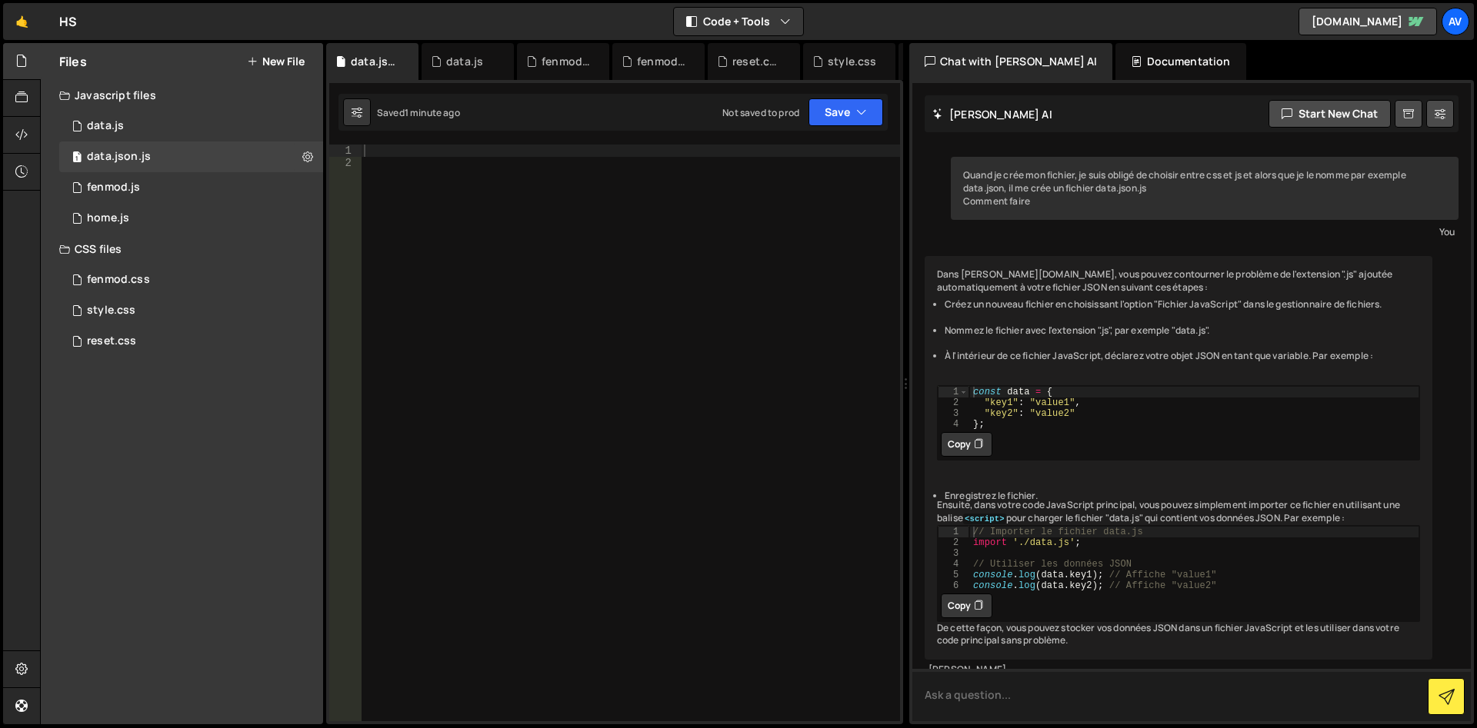
scroll to position [92, 0]
